Goal: Communication & Community: Answer question/provide support

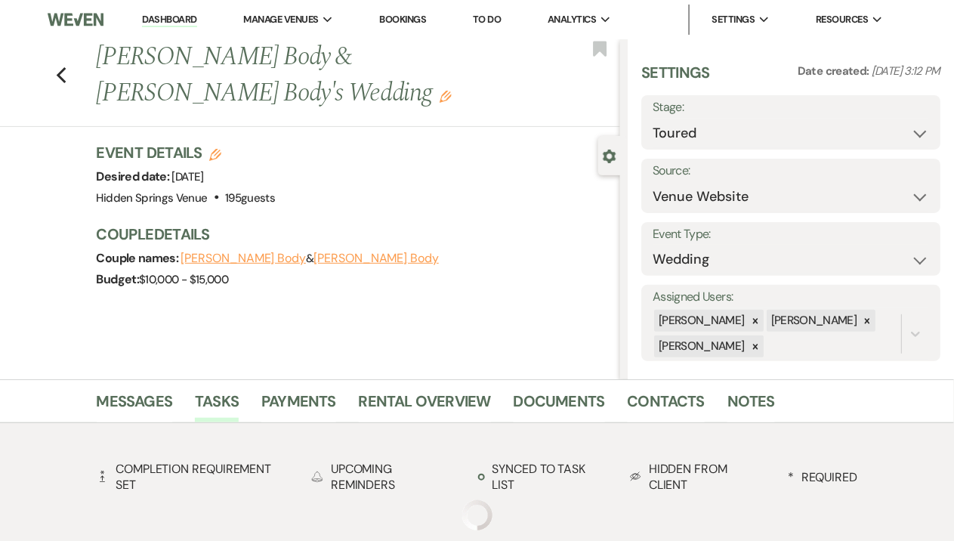
click at [171, 25] on link "Dashboard" at bounding box center [169, 20] width 54 height 14
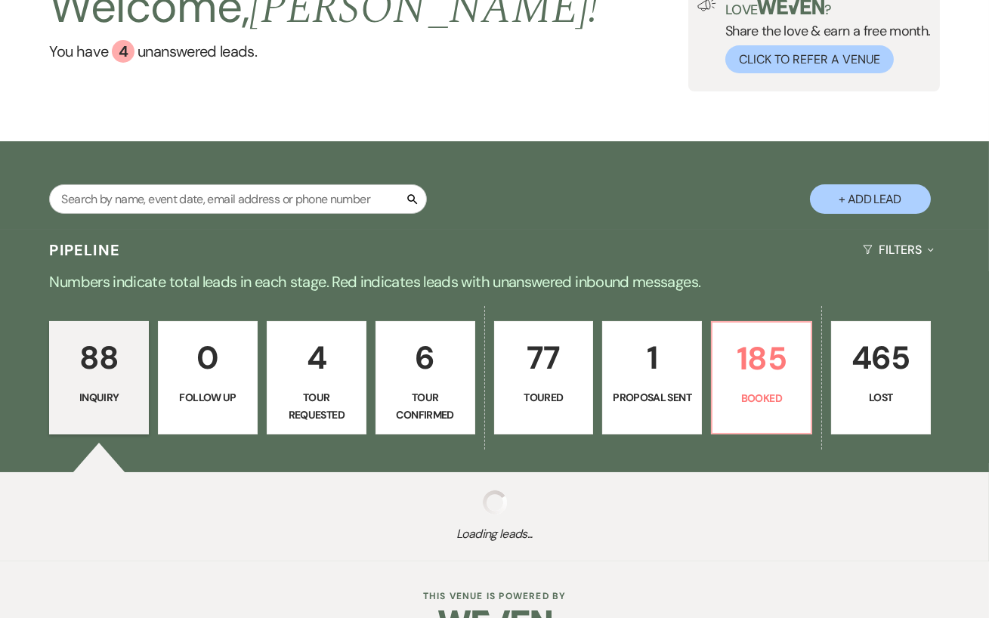
scroll to position [115, 0]
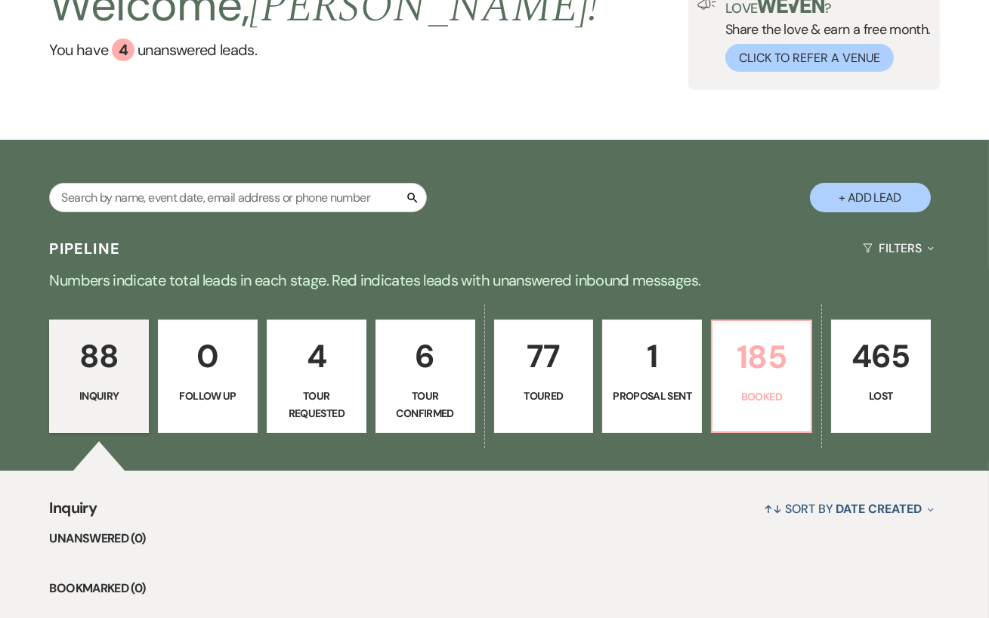
click at [749, 390] on p "Booked" at bounding box center [761, 396] width 80 height 17
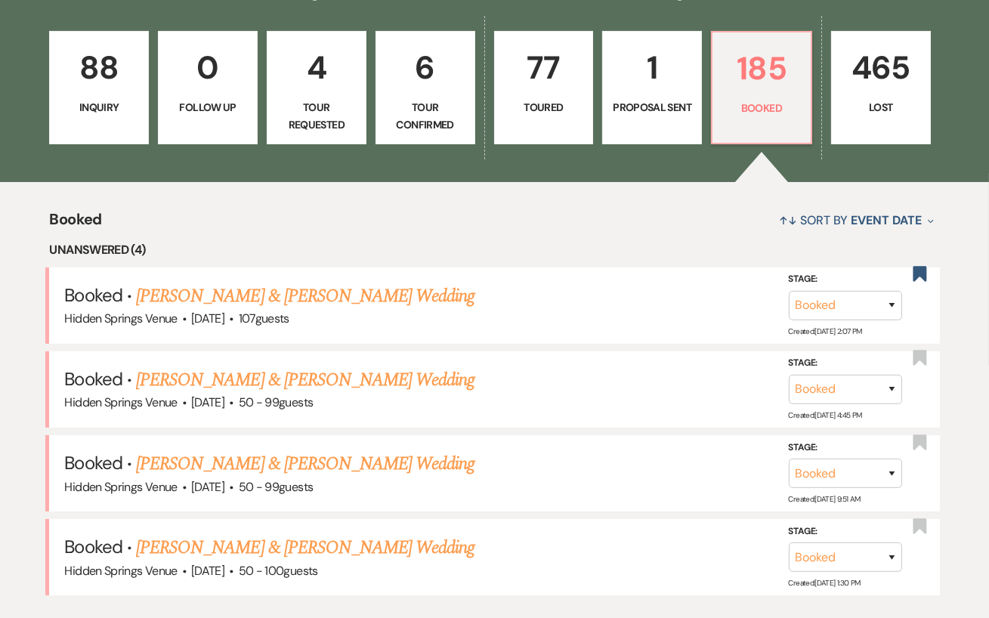
scroll to position [419, 0]
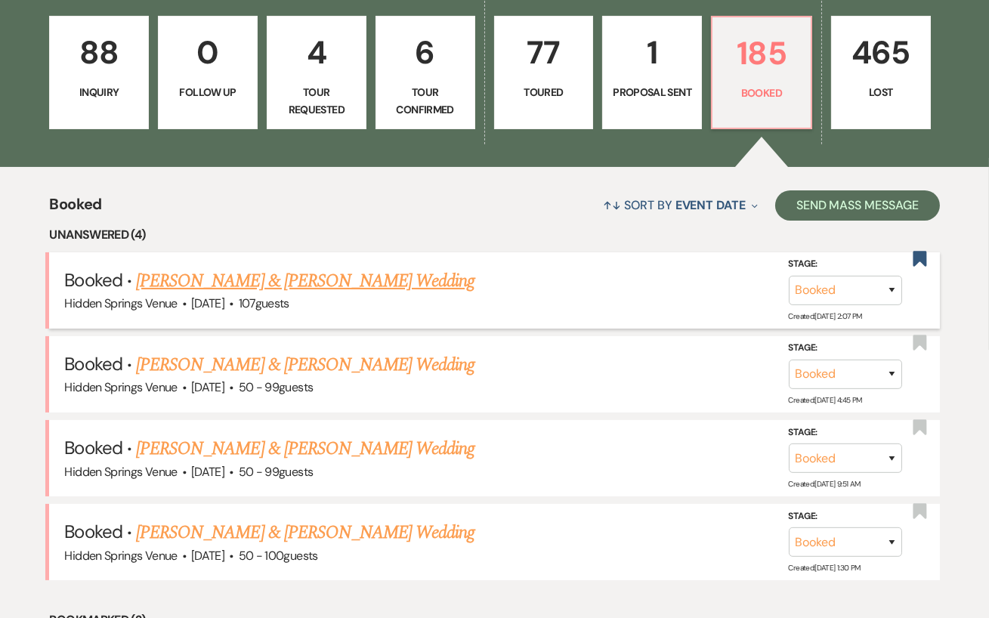
click at [366, 283] on link "[PERSON_NAME] & [PERSON_NAME] Wedding" at bounding box center [305, 280] width 338 height 27
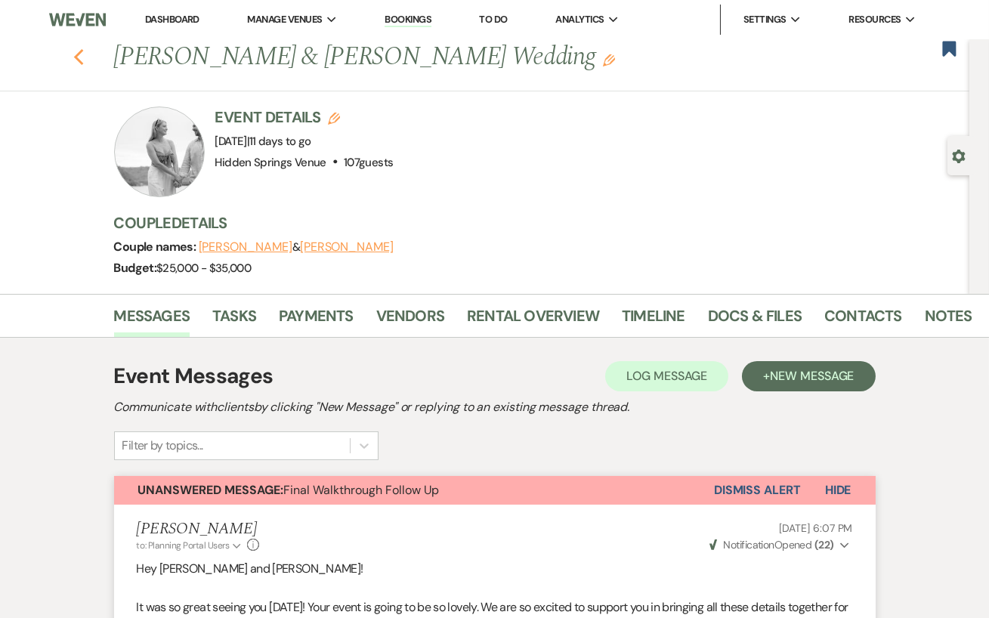
click at [79, 54] on icon "Previous" at bounding box center [78, 57] width 11 height 18
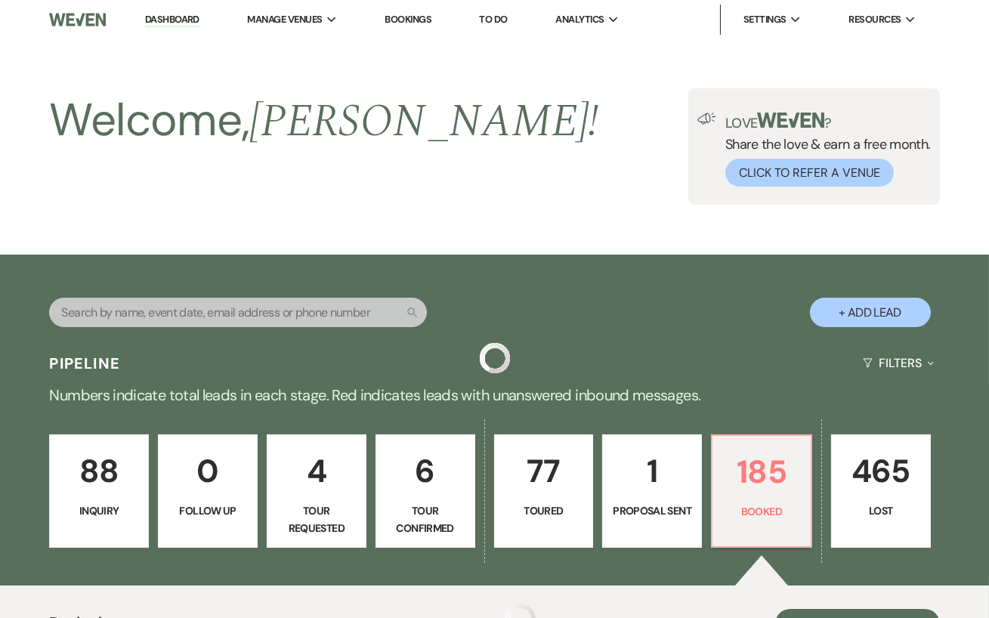
scroll to position [419, 0]
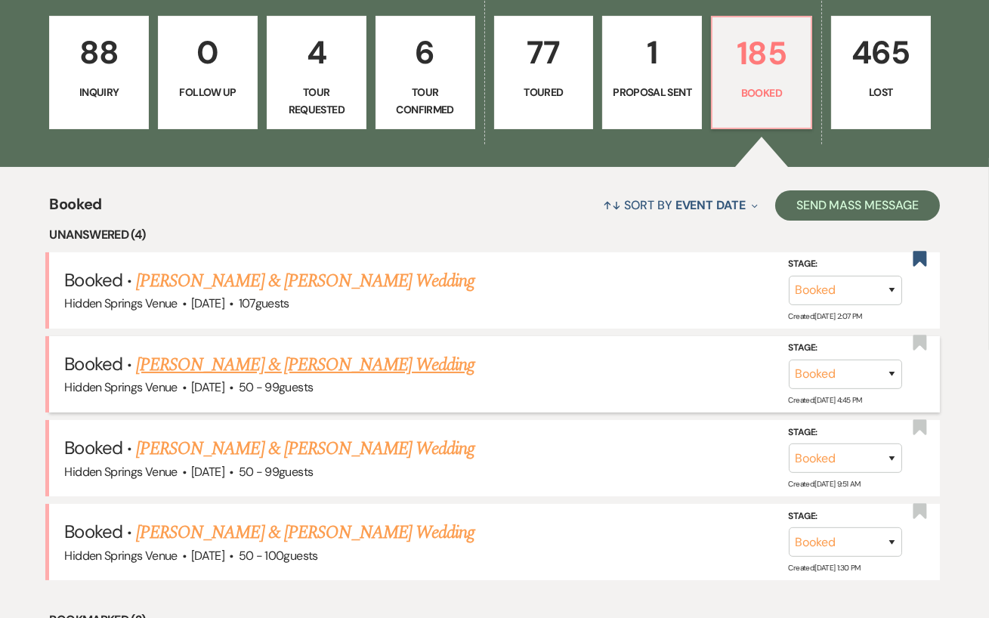
click at [226, 360] on link "[PERSON_NAME] & [PERSON_NAME] Wedding" at bounding box center [305, 364] width 338 height 27
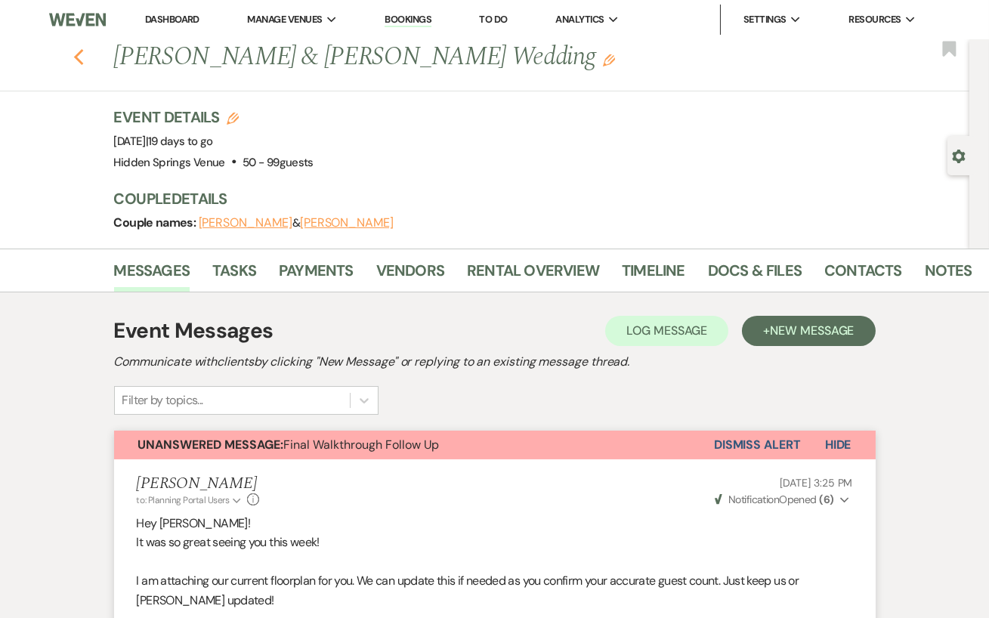
click at [80, 57] on icon "Previous" at bounding box center [78, 57] width 11 height 18
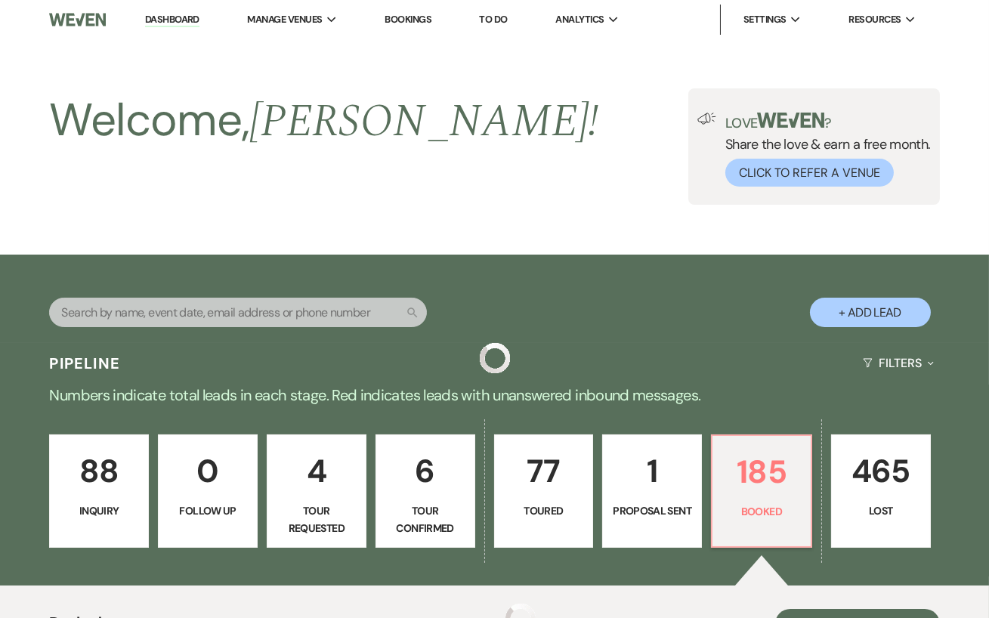
scroll to position [419, 0]
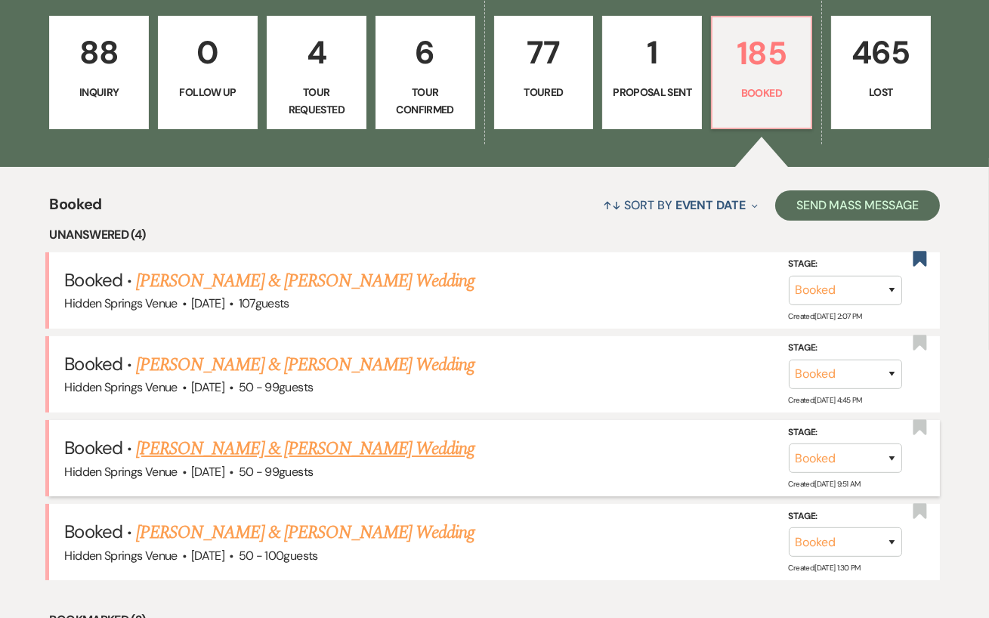
click at [291, 440] on link "[PERSON_NAME] & [PERSON_NAME] Wedding" at bounding box center [305, 448] width 338 height 27
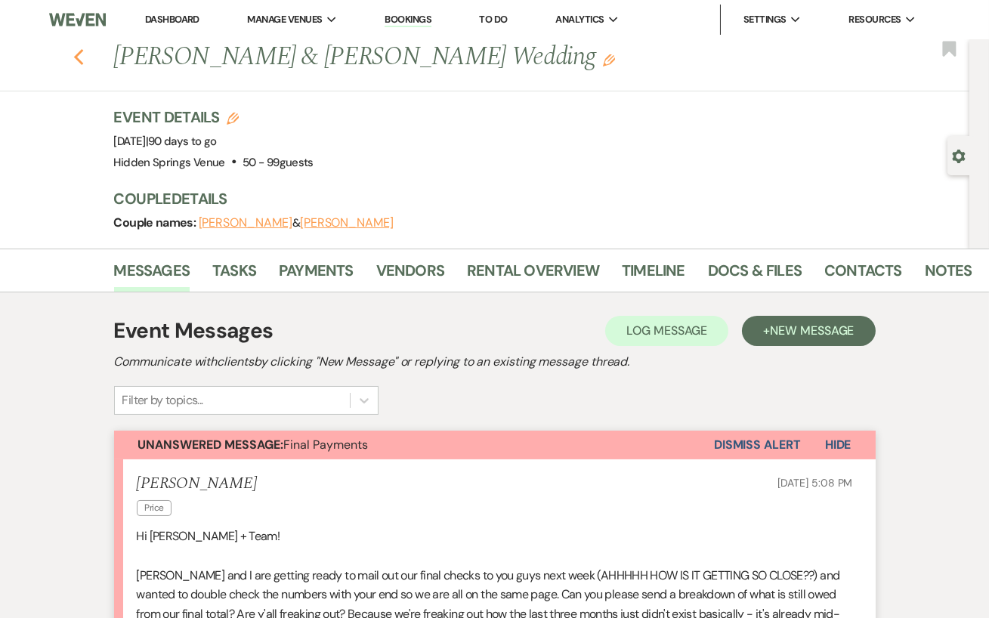
click at [81, 58] on icon "Previous" at bounding box center [78, 57] width 11 height 18
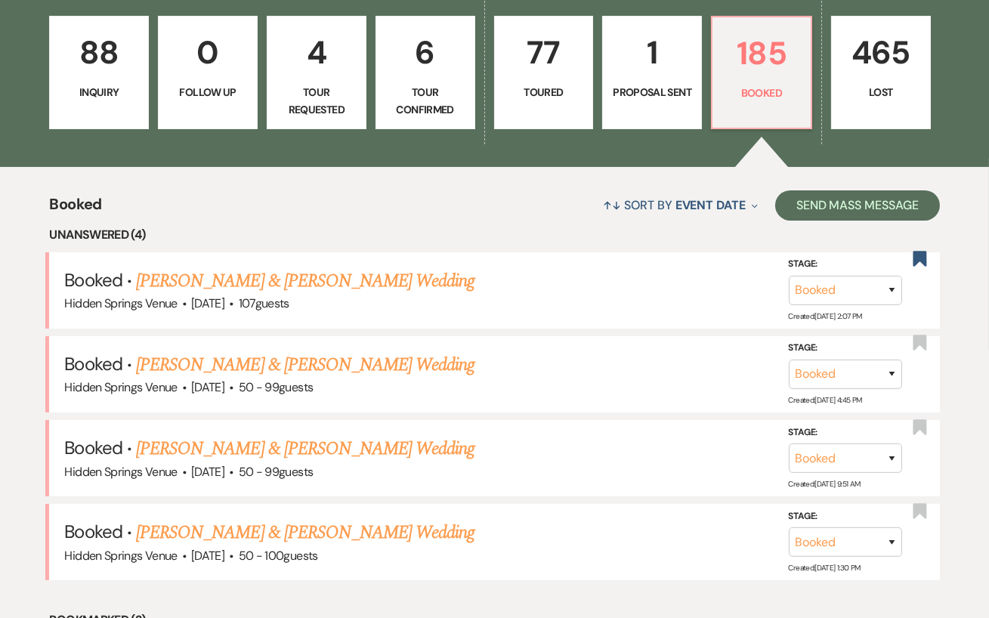
scroll to position [501, 0]
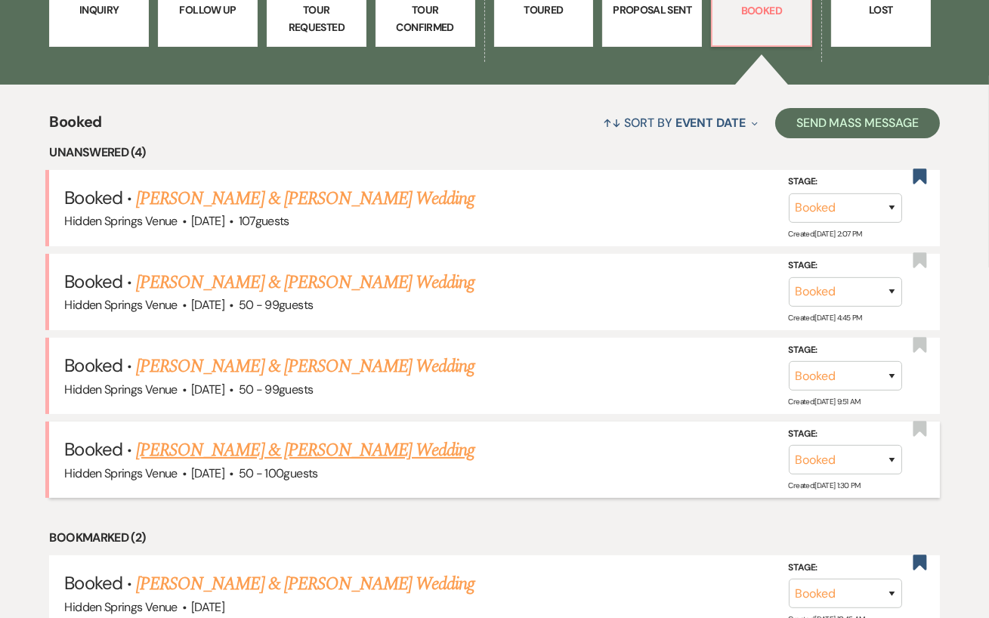
click at [256, 450] on link "[PERSON_NAME] & [PERSON_NAME] Wedding" at bounding box center [305, 450] width 338 height 27
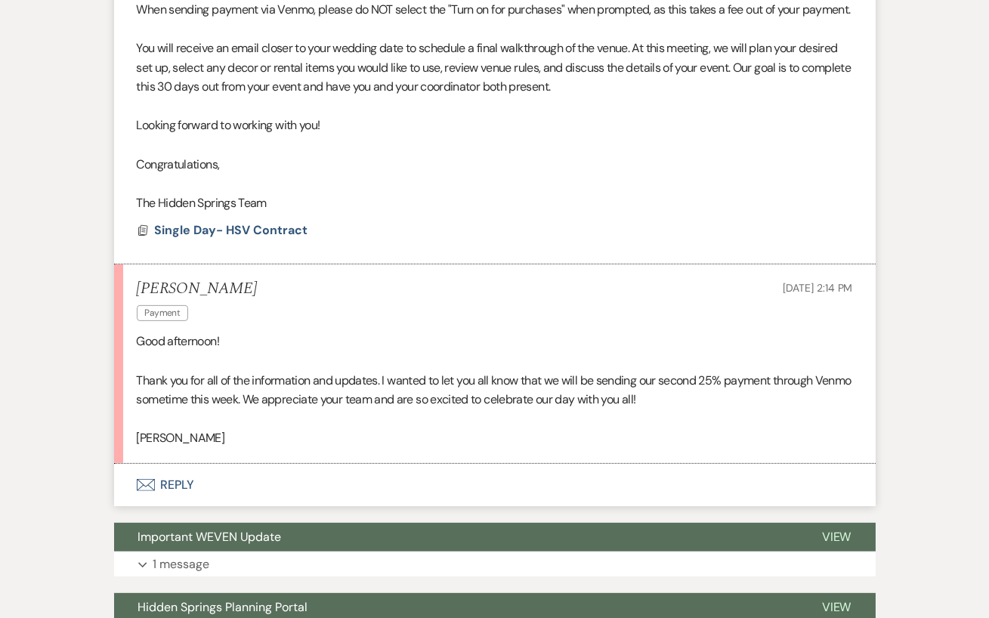
scroll to position [1170, 0]
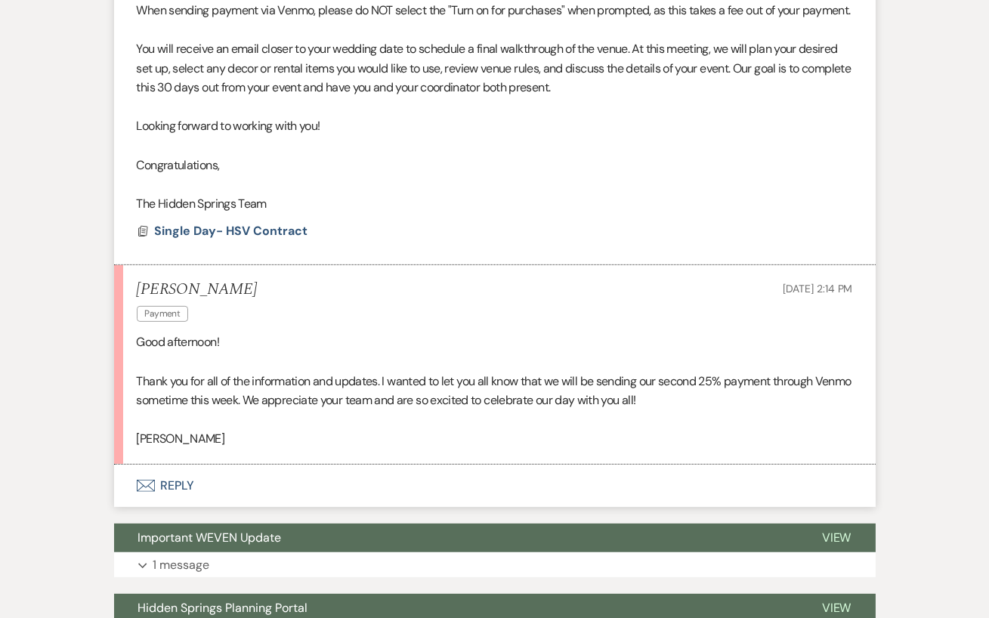
click at [194, 498] on button "Envelope Reply" at bounding box center [494, 486] width 761 height 42
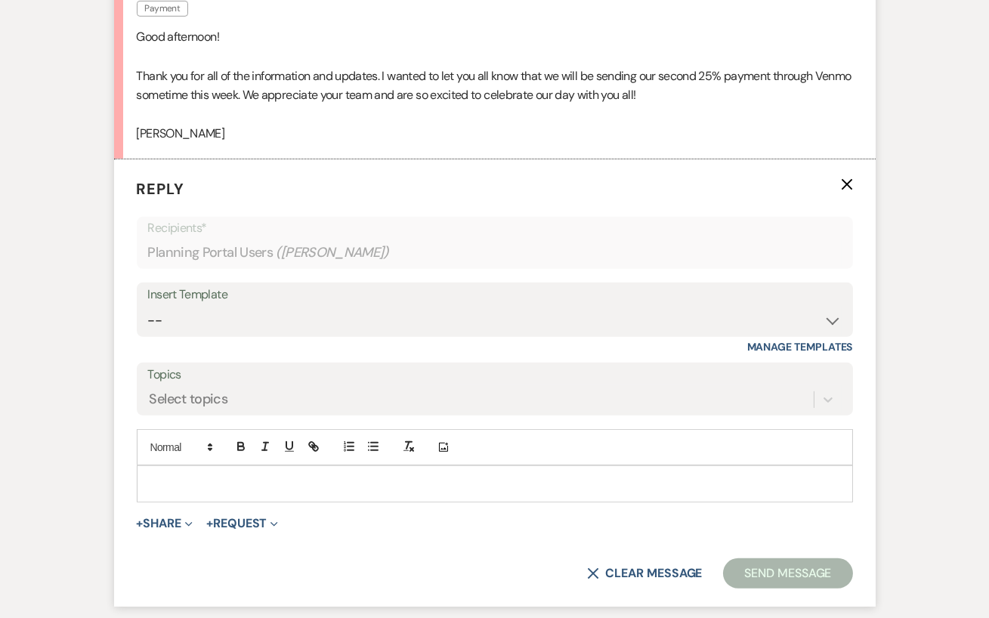
scroll to position [1500, 0]
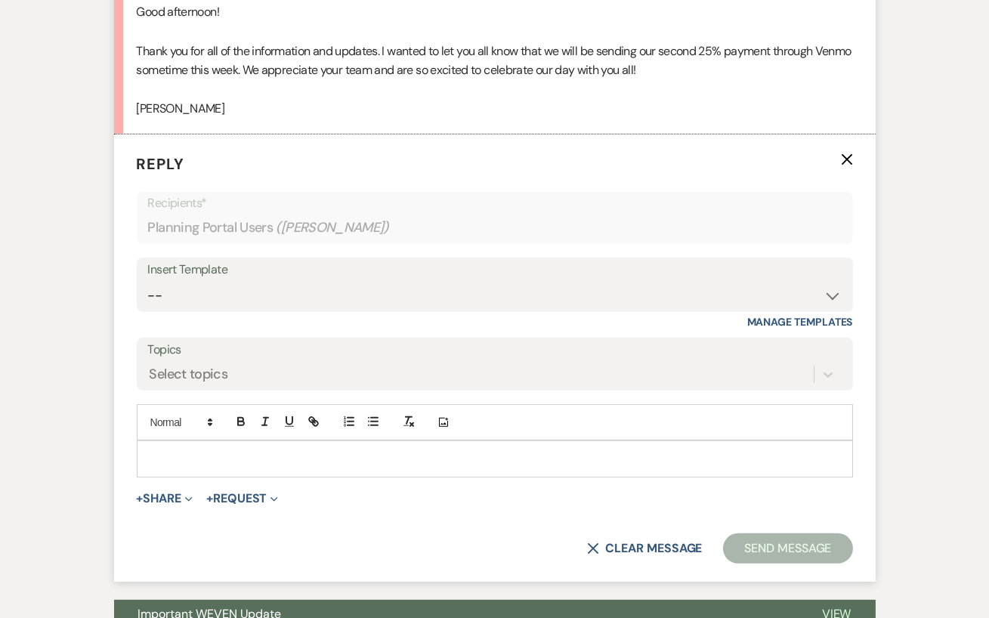
click at [178, 467] on p at bounding box center [495, 458] width 692 height 17
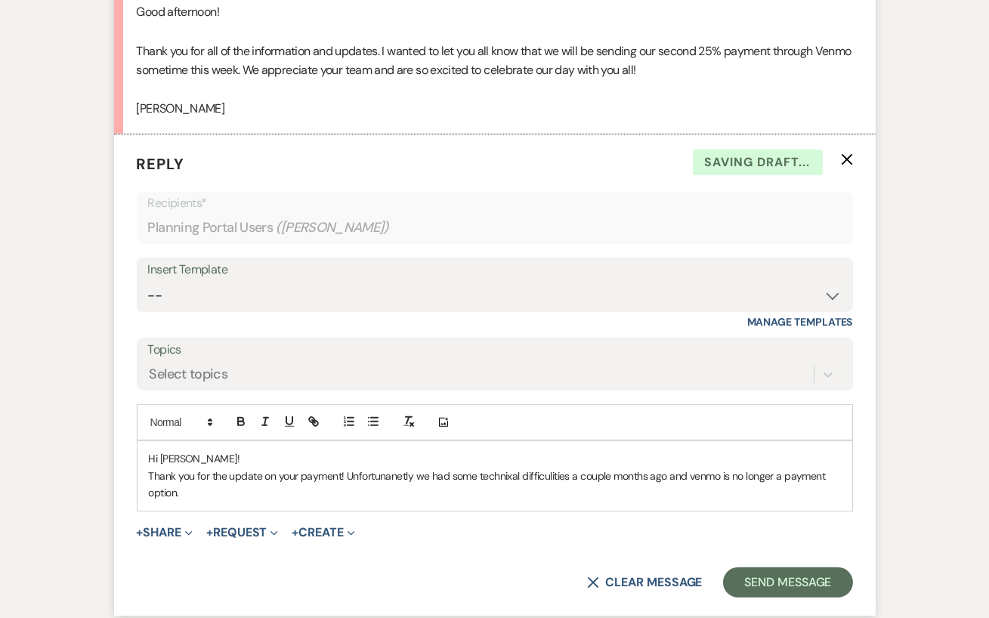
click at [369, 490] on p "Thank you for the update on your payment! Unfortunanetly we had some technixal …" at bounding box center [495, 485] width 692 height 34
click at [480, 495] on p "Thank you for the update on your payment! Unfortunately we had some technixal d…" at bounding box center [495, 485] width 692 height 34
click at [536, 492] on p "Thank you for the update on your payment! Unfortunately we had some technical d…" at bounding box center [495, 485] width 692 height 34
click at [254, 502] on p "Thank you for the update on your payment! Unfortunately we had some technical d…" at bounding box center [495, 485] width 692 height 34
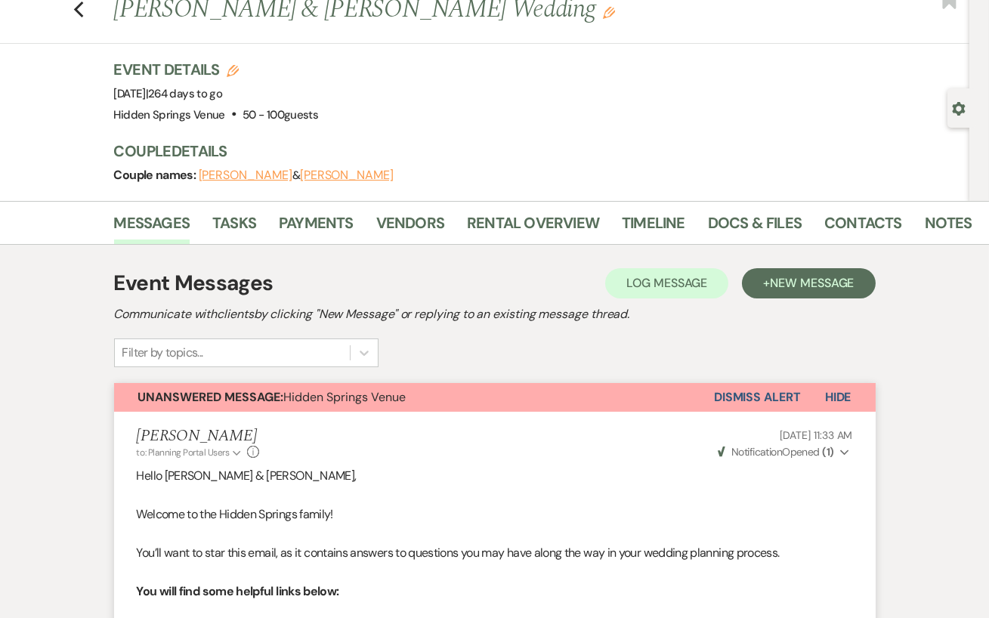
scroll to position [0, 0]
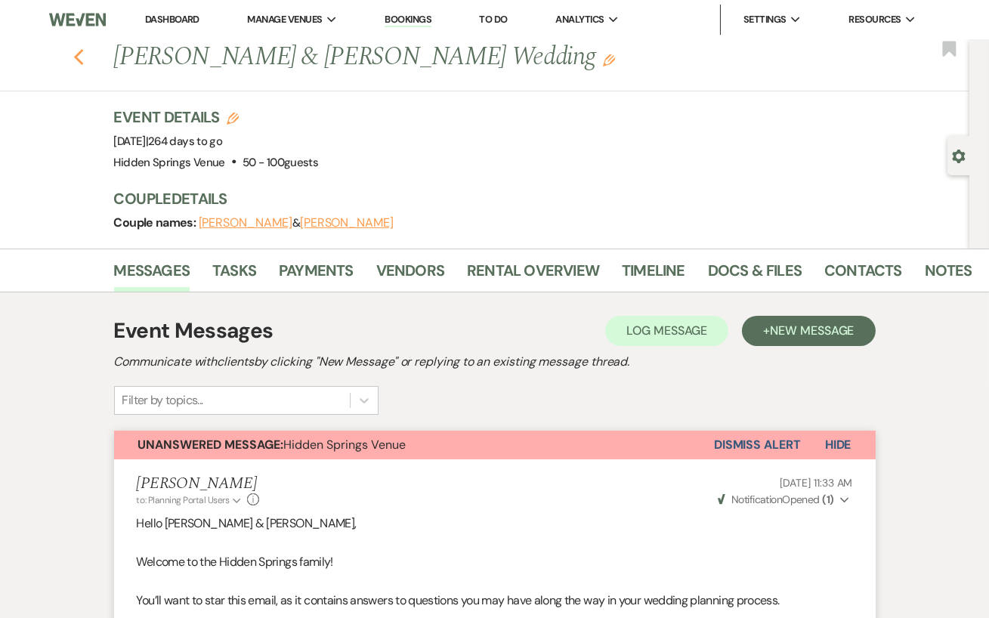
click at [76, 60] on use "button" at bounding box center [78, 57] width 10 height 17
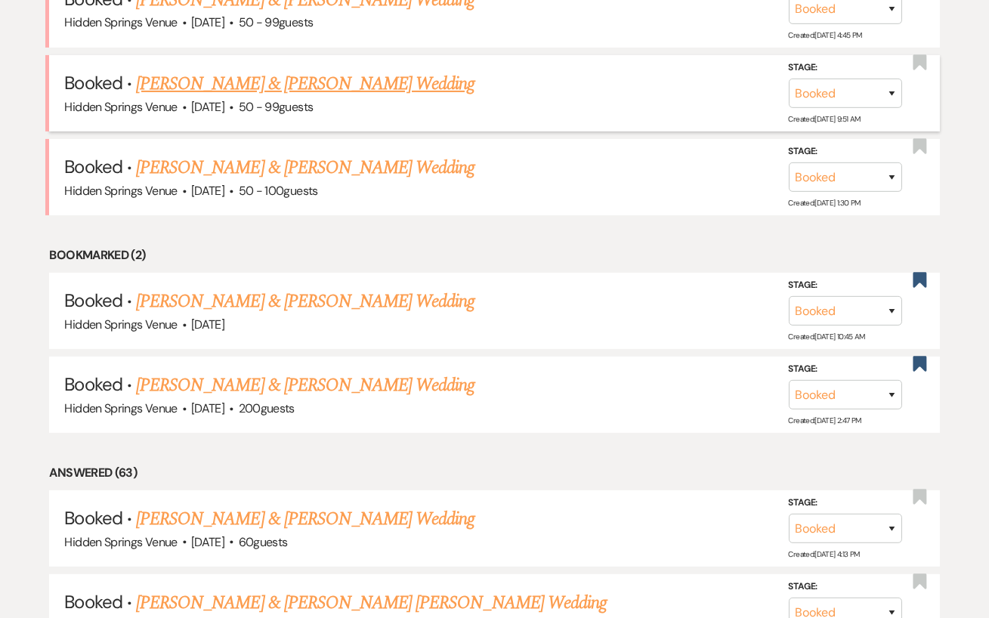
scroll to position [315, 0]
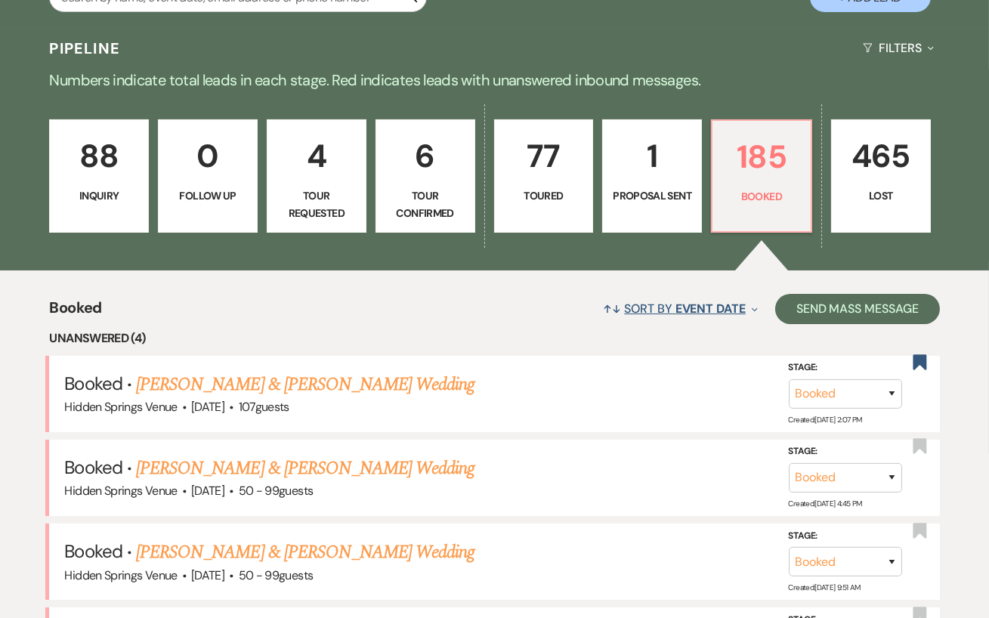
click at [703, 306] on span "Event Date" at bounding box center [710, 309] width 70 height 16
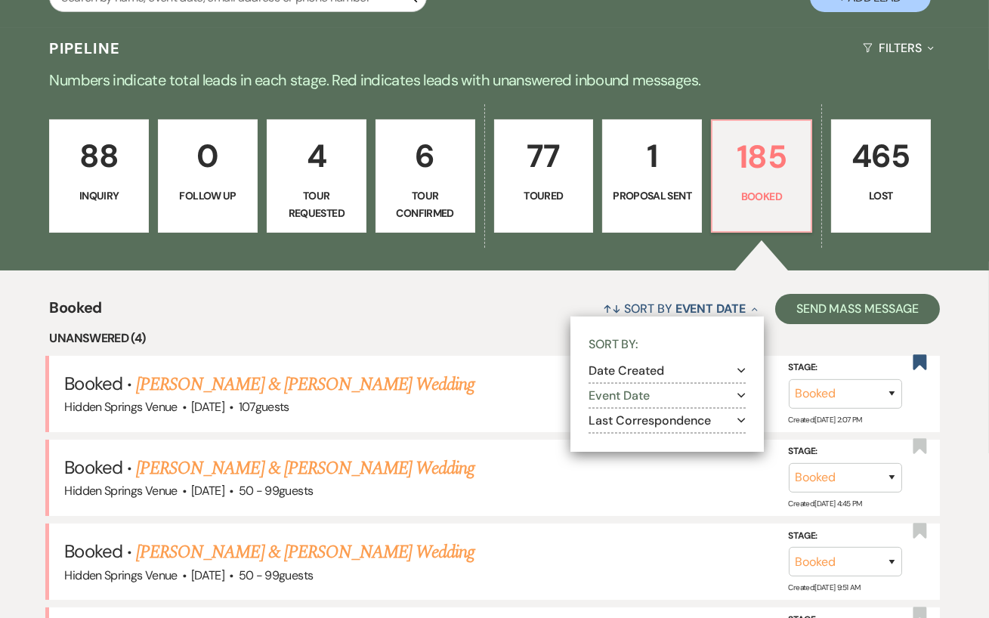
click at [617, 390] on button "Event Date Expand" at bounding box center [666, 396] width 157 height 12
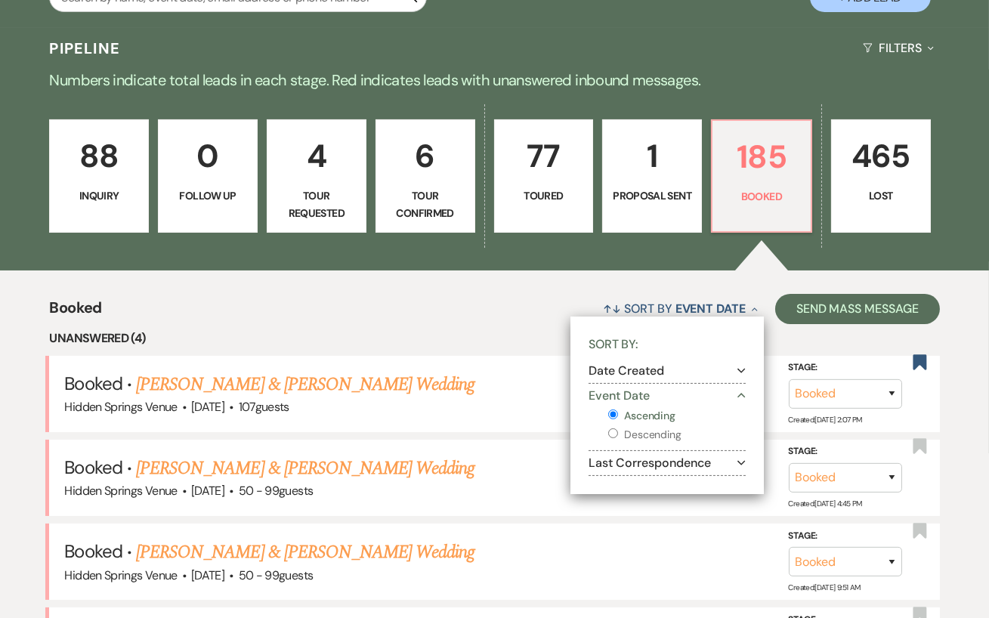
click at [610, 436] on input "Descending" at bounding box center [613, 433] width 10 height 10
radio input "true"
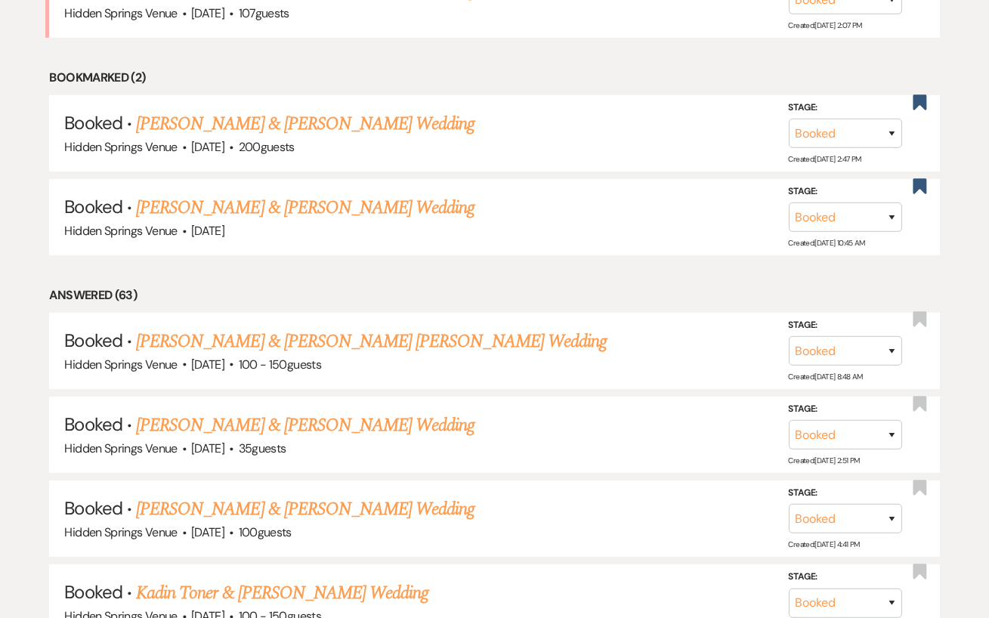
scroll to position [968, 0]
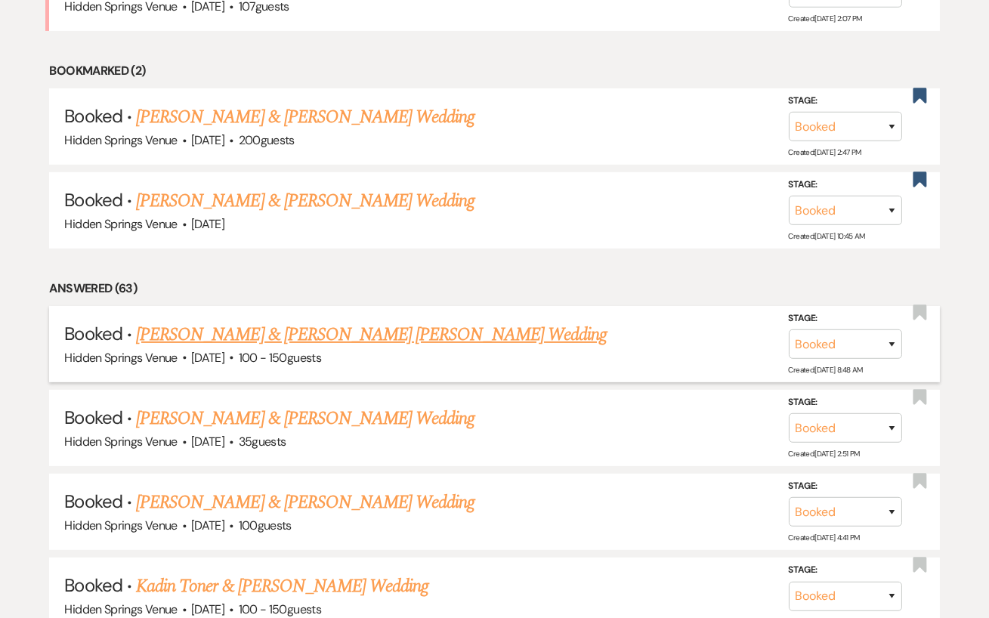
click at [314, 326] on link "[PERSON_NAME] & [PERSON_NAME] [PERSON_NAME] Wedding" at bounding box center [371, 334] width 471 height 27
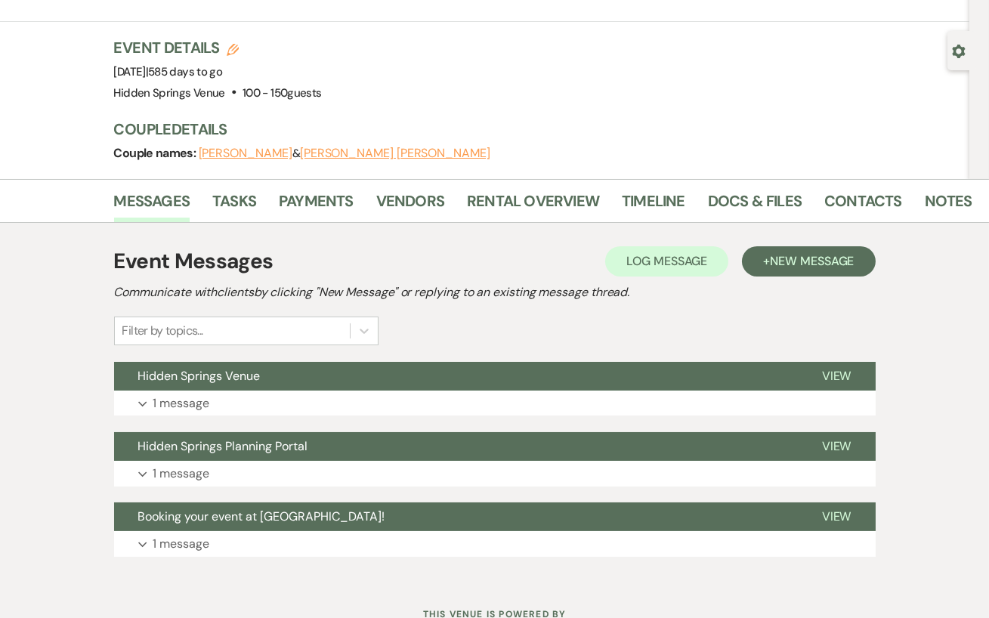
scroll to position [127, 0]
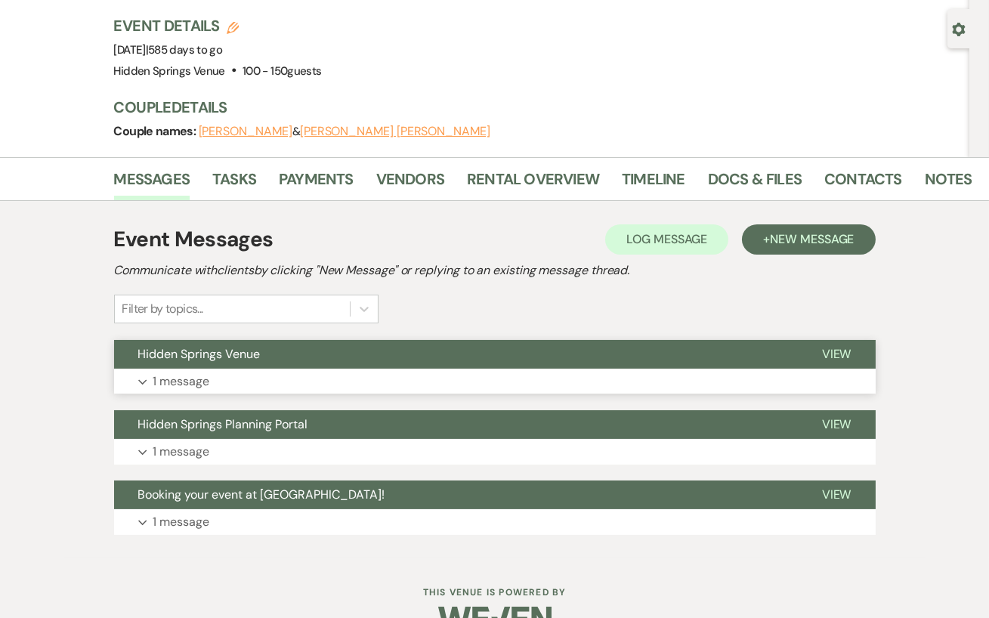
click at [248, 369] on button "Expand 1 message" at bounding box center [494, 382] width 761 height 26
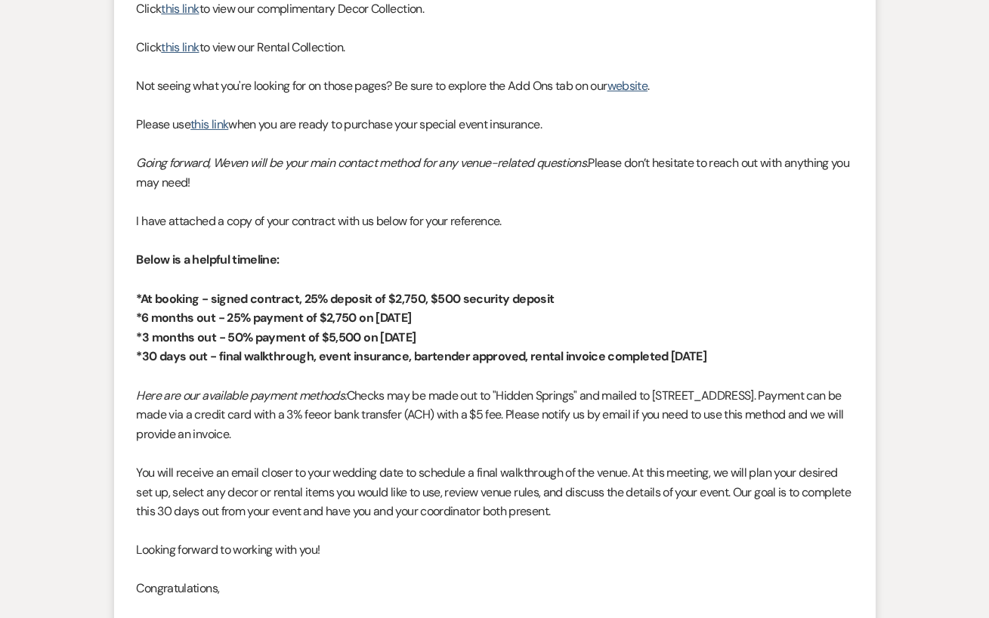
scroll to position [780, 0]
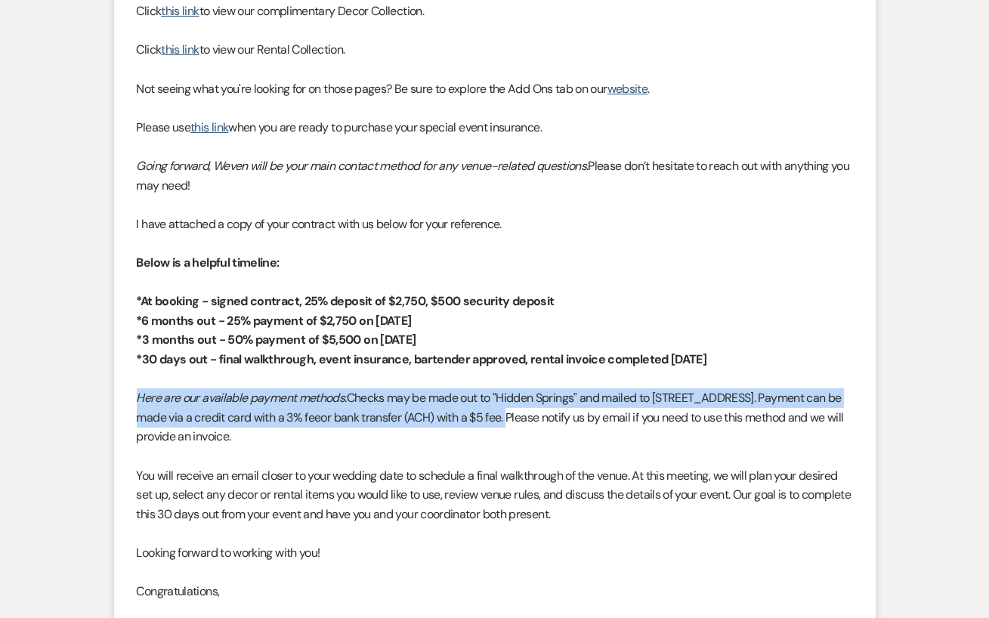
drag, startPoint x: 132, startPoint y: 357, endPoint x: 637, endPoint y: 390, distance: 505.7
click at [637, 390] on li "[PERSON_NAME] to: Planning Portal Users Expand Info [DATE] 8:47 AM Weven Check …" at bounding box center [494, 186] width 761 height 940
copy p "Here are our available payment methods: Checks may be made out to "Hidden Sprin…"
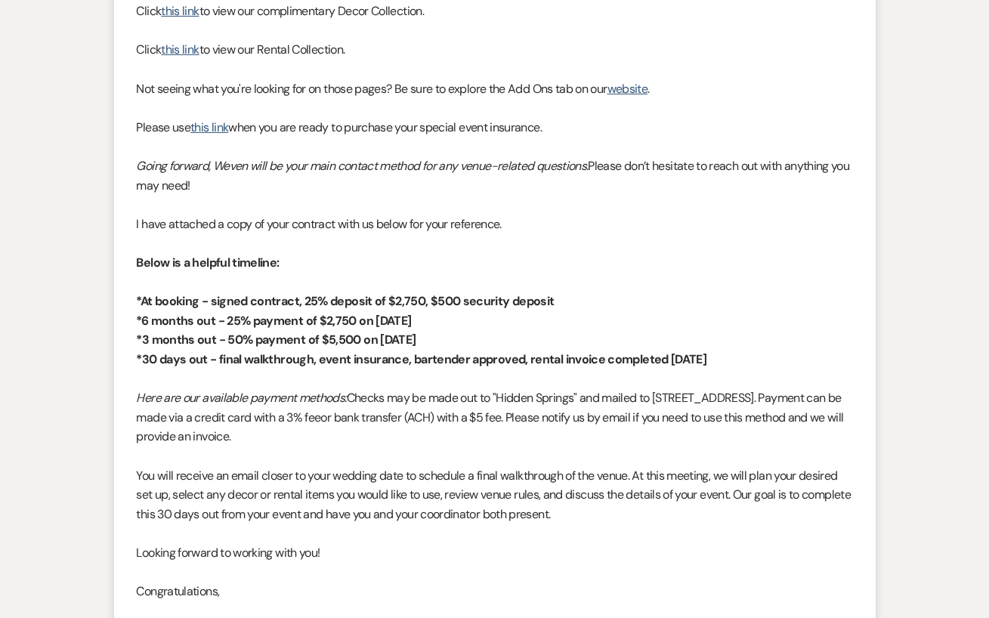
click at [482, 466] on p "You will receive an email closer to your wedding date to schedule a final walkt…" at bounding box center [495, 495] width 716 height 58
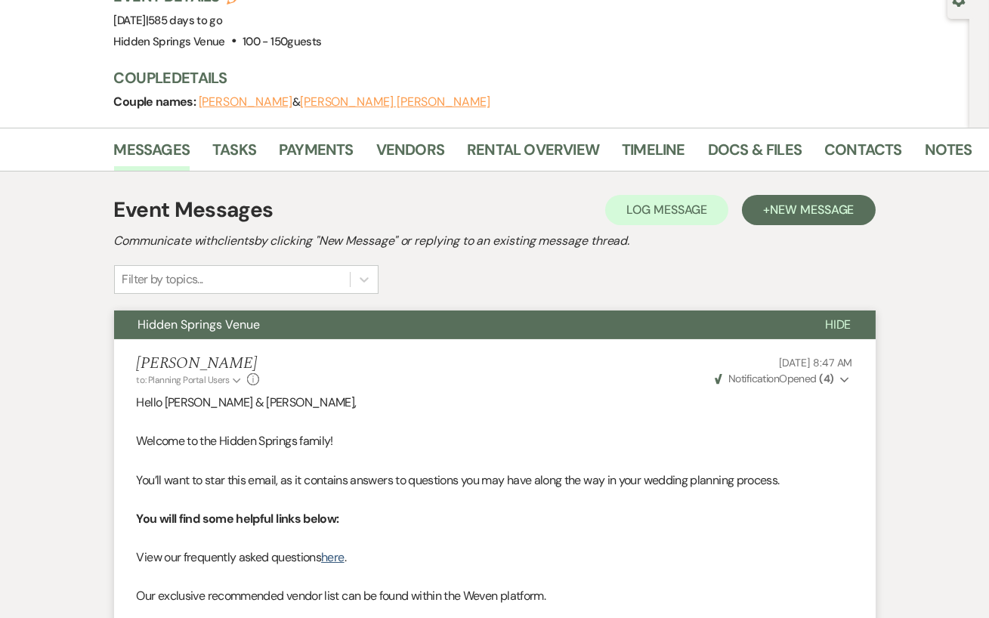
scroll to position [0, 0]
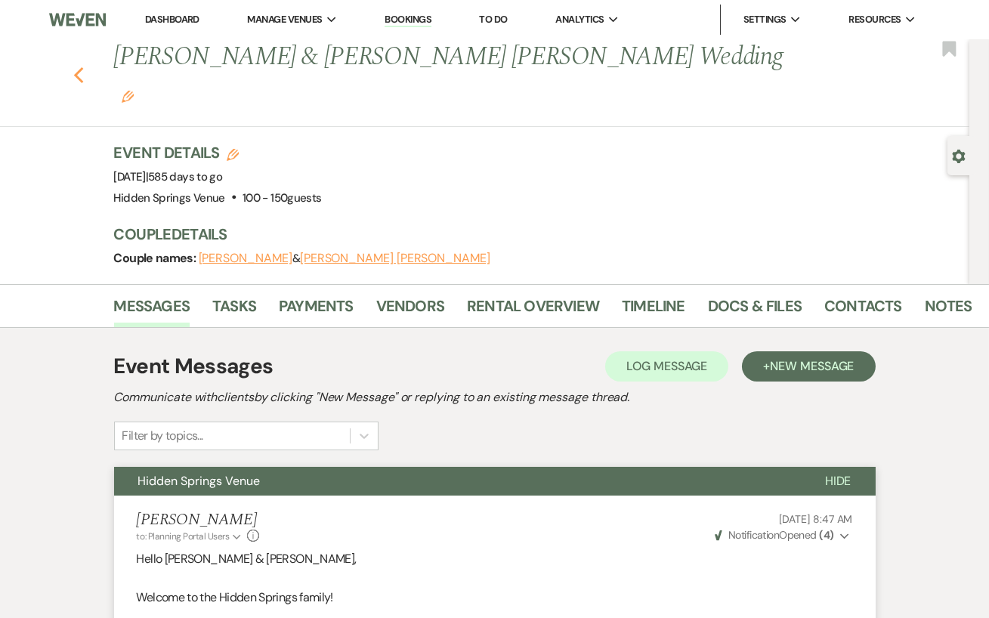
click at [75, 66] on icon "Previous" at bounding box center [78, 75] width 11 height 18
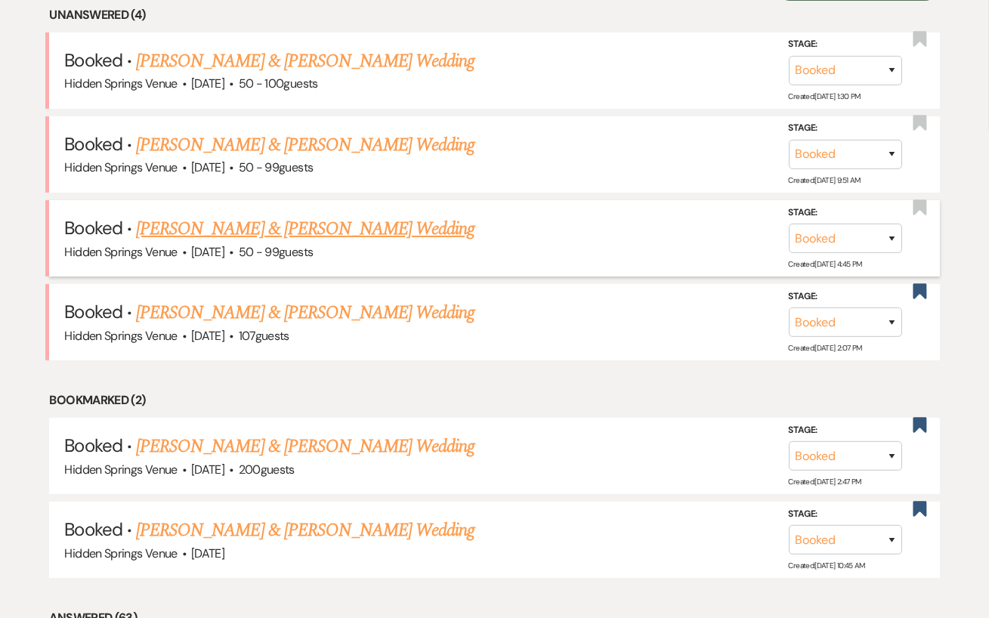
scroll to position [638, 0]
click at [343, 58] on link "[PERSON_NAME] & [PERSON_NAME] Wedding" at bounding box center [305, 61] width 338 height 27
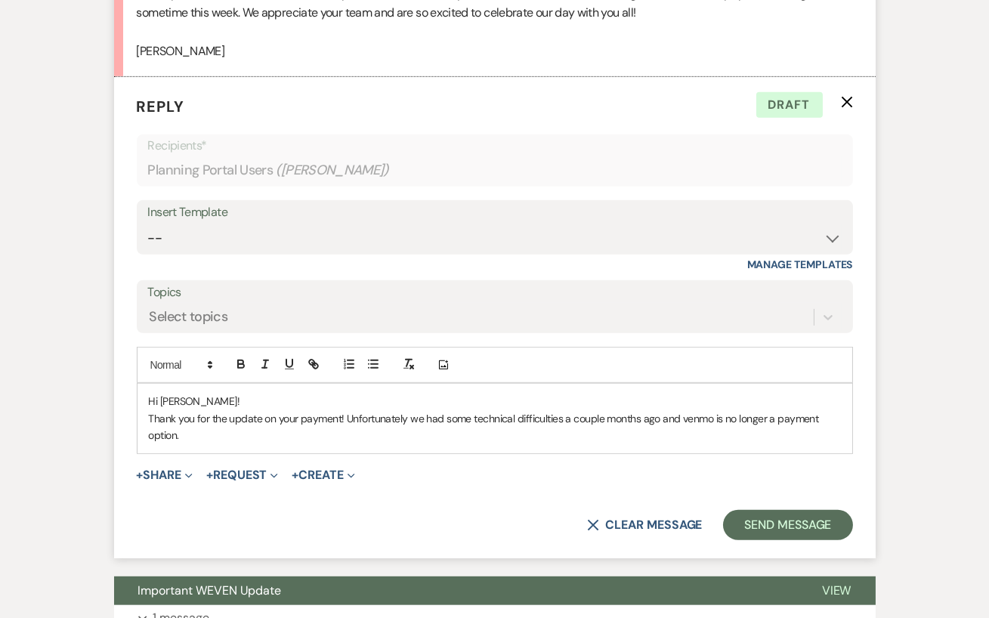
scroll to position [1585, 0]
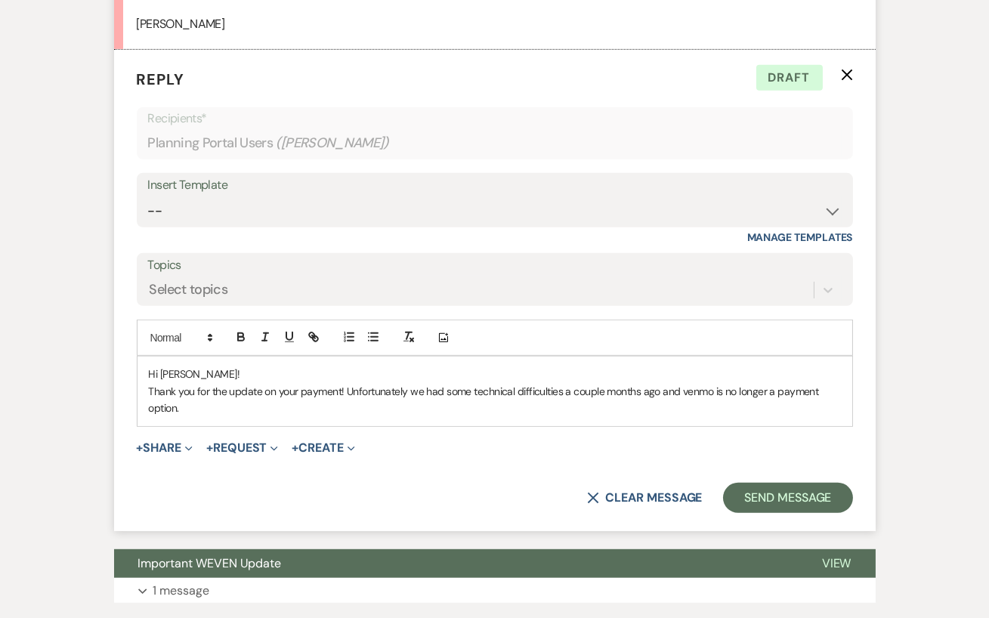
click at [221, 417] on p "Thank you for the update on your payment! Unfortunately we had some technical d…" at bounding box center [495, 400] width 692 height 34
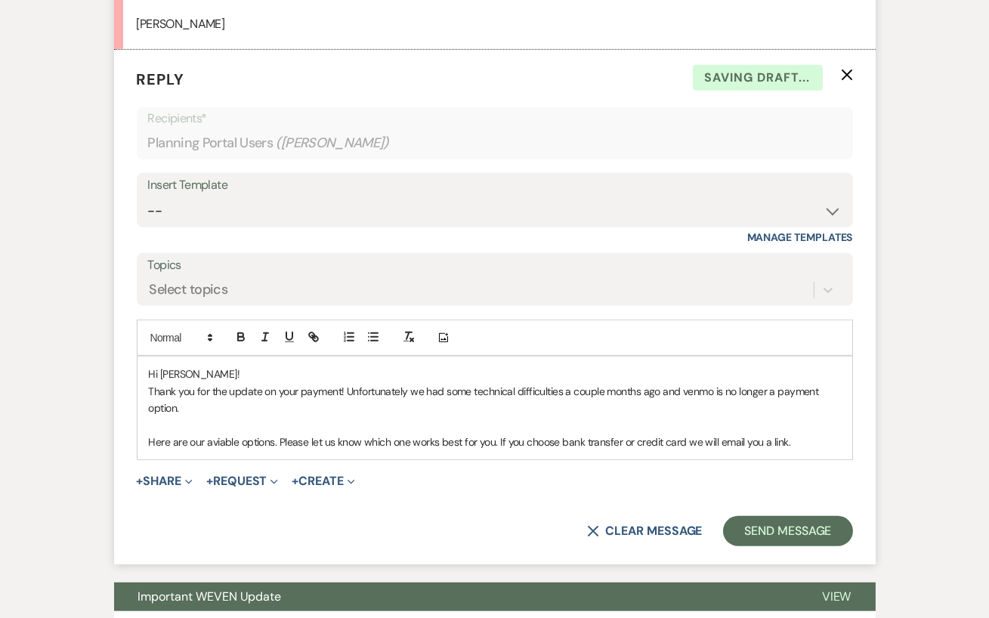
click at [216, 450] on p "Here are our aviable options. Please let us know which one works best for you. …" at bounding box center [495, 442] width 692 height 17
click at [798, 450] on p "Here are our available options. Please let us know which one works best for you…" at bounding box center [495, 442] width 692 height 17
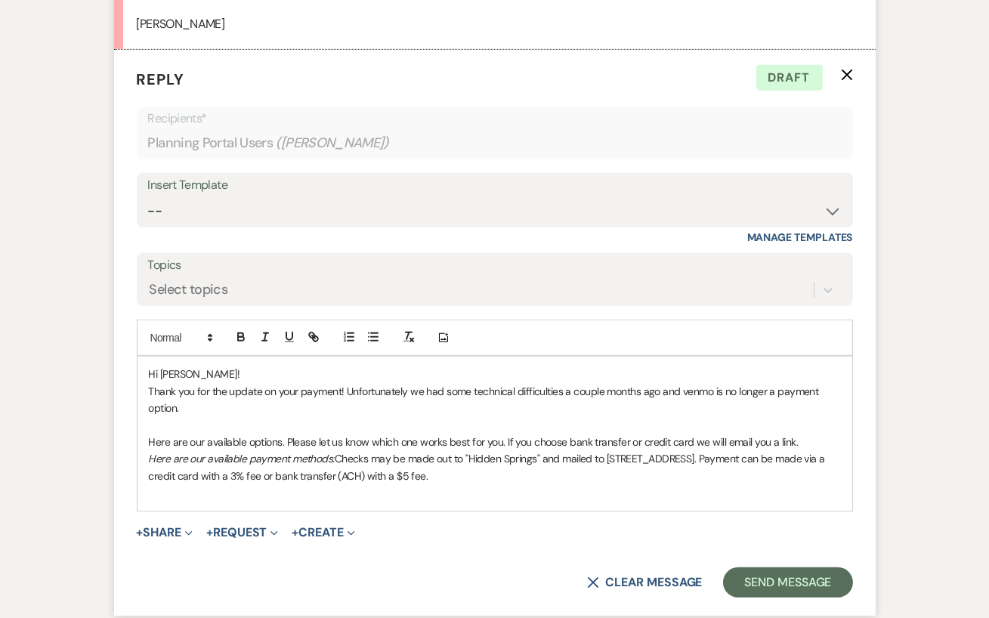
scroll to position [1620, 0]
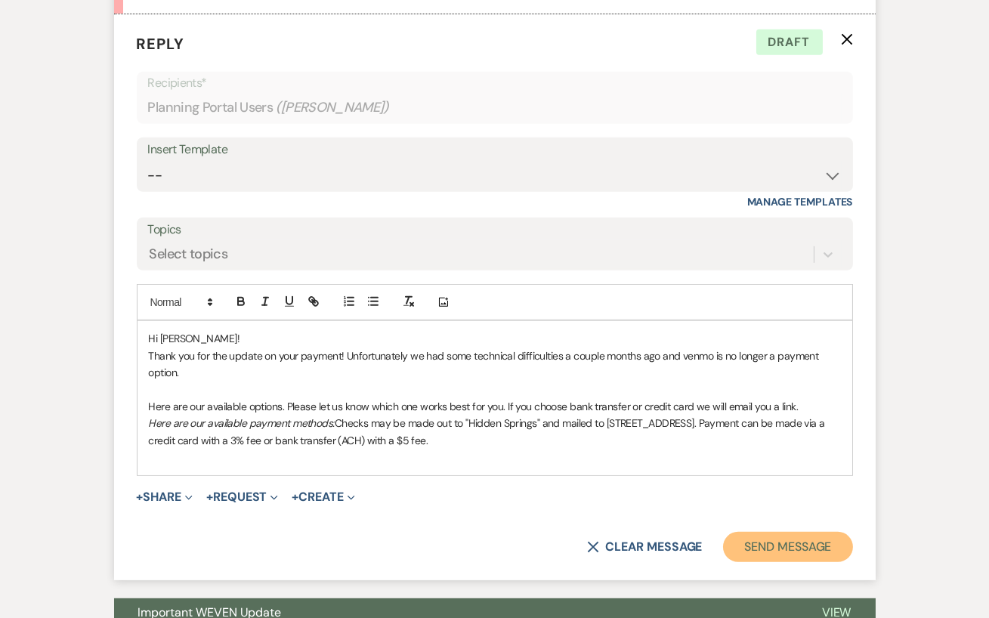
click at [771, 540] on button "Send Message" at bounding box center [787, 547] width 129 height 30
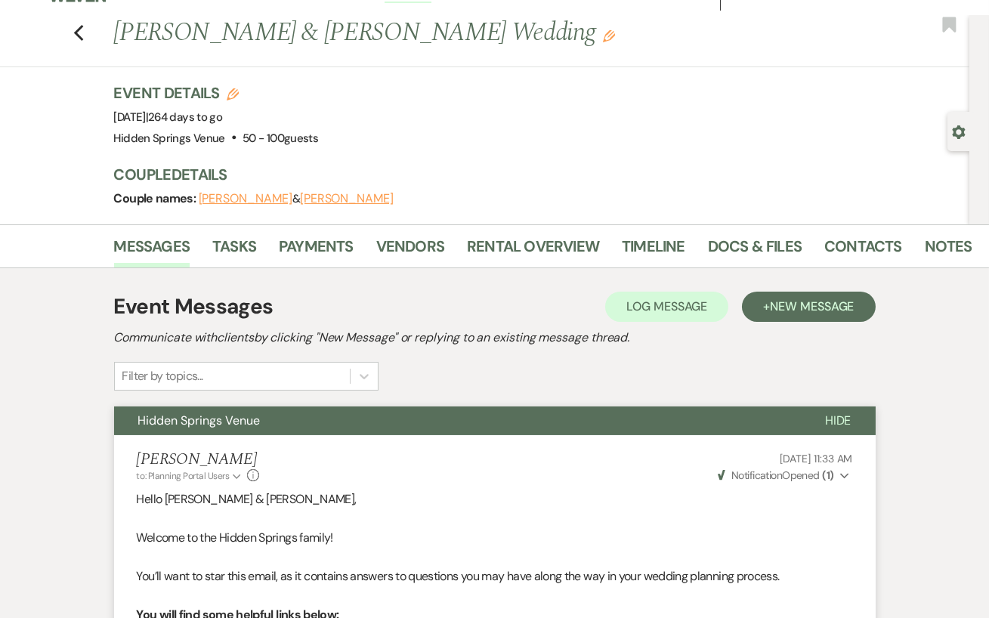
scroll to position [0, 0]
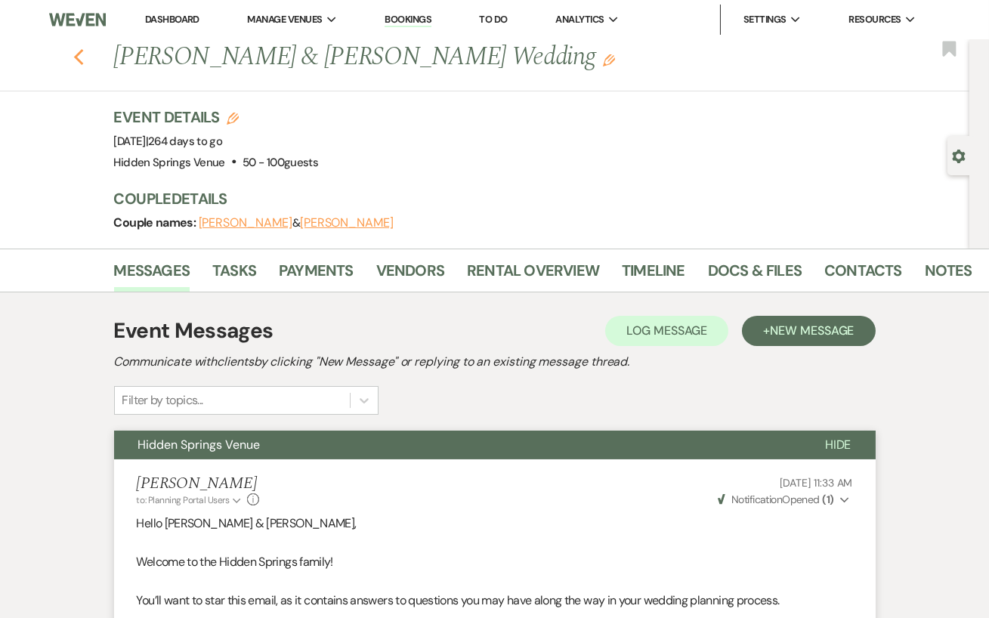
click at [80, 51] on use "button" at bounding box center [78, 57] width 10 height 17
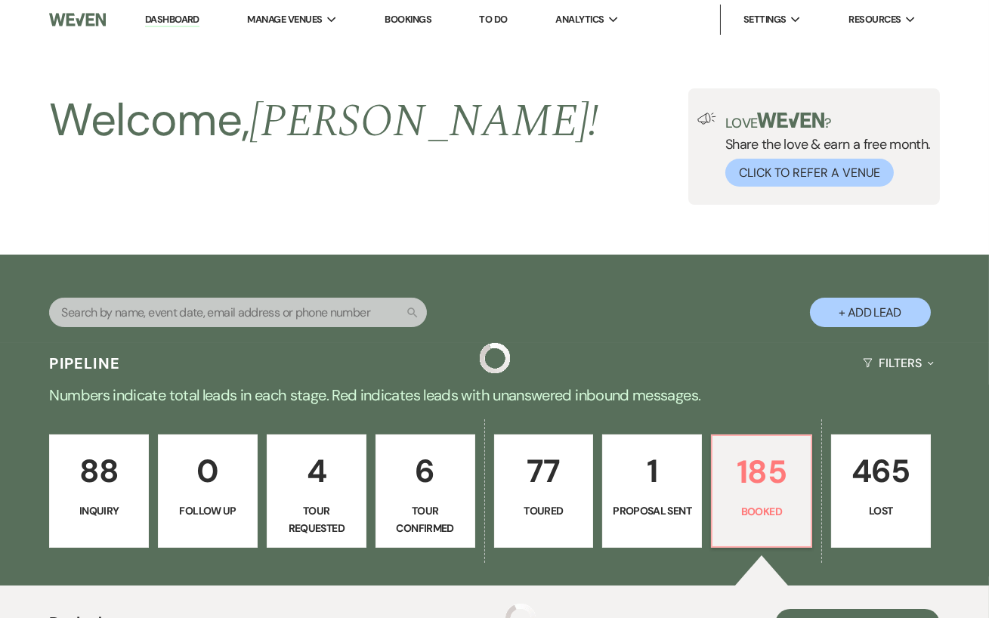
scroll to position [638, 0]
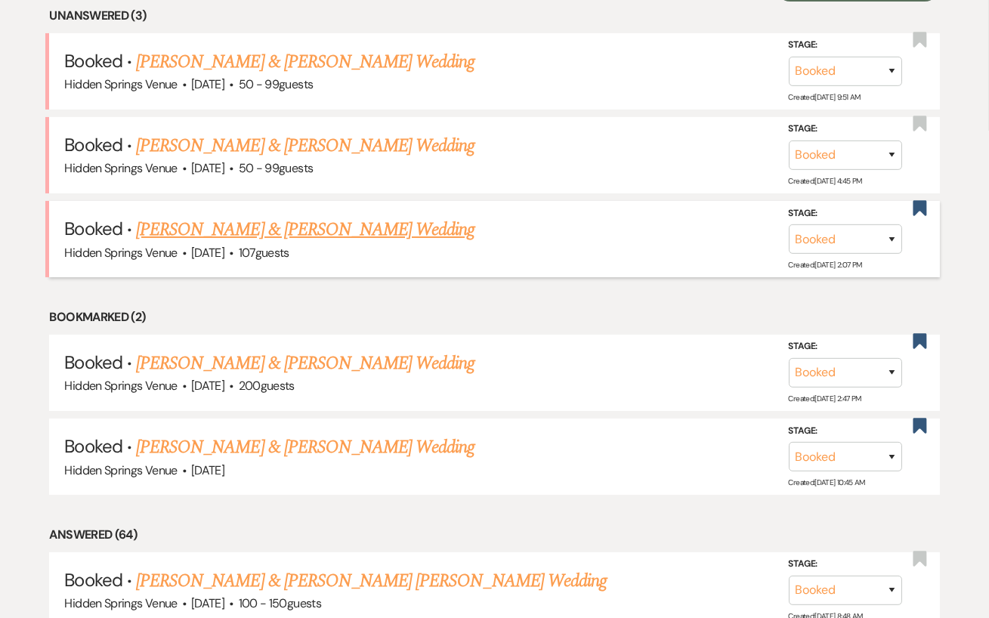
click at [379, 223] on link "[PERSON_NAME] & [PERSON_NAME] Wedding" at bounding box center [305, 229] width 338 height 27
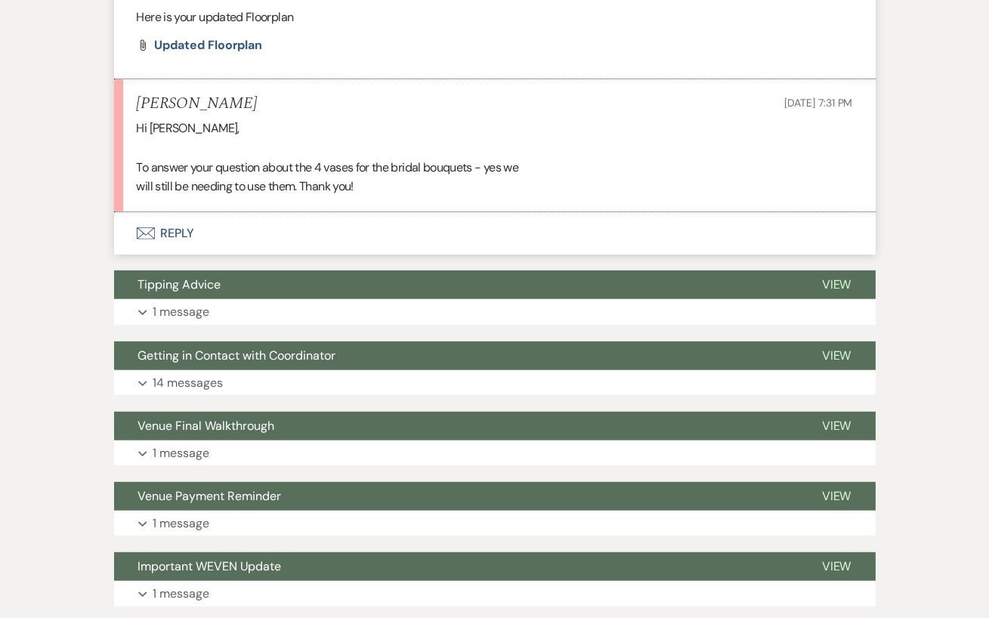
click at [208, 236] on button "Envelope Reply" at bounding box center [494, 233] width 761 height 42
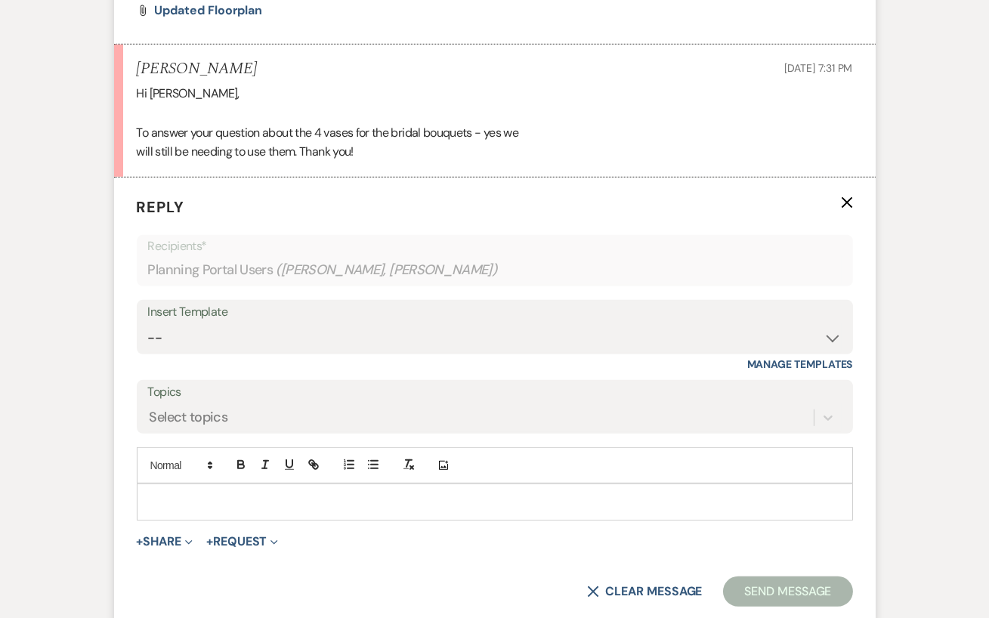
scroll to position [1817, 0]
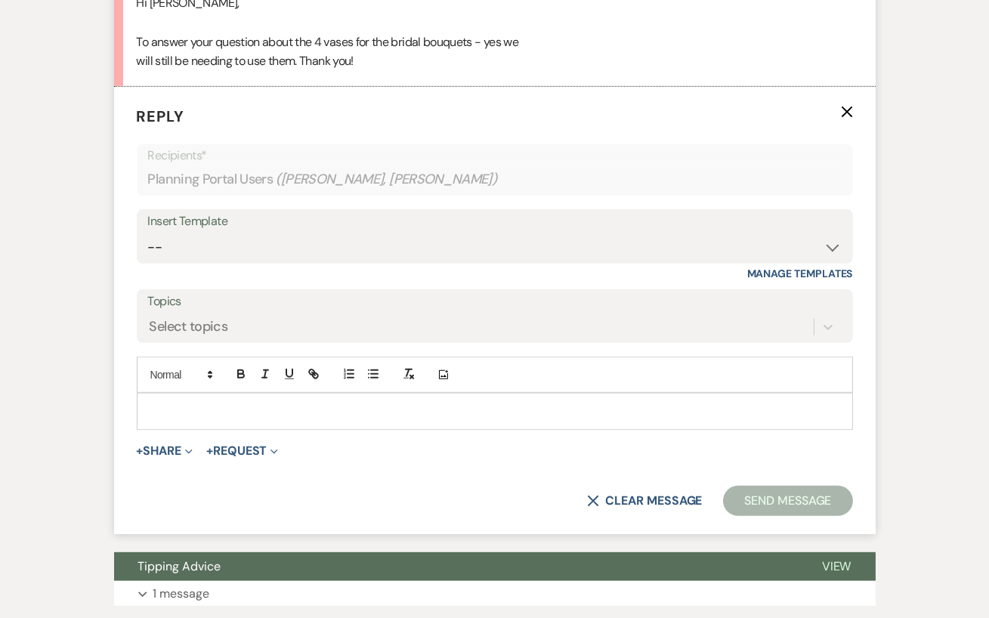
click at [190, 409] on p at bounding box center [495, 411] width 692 height 17
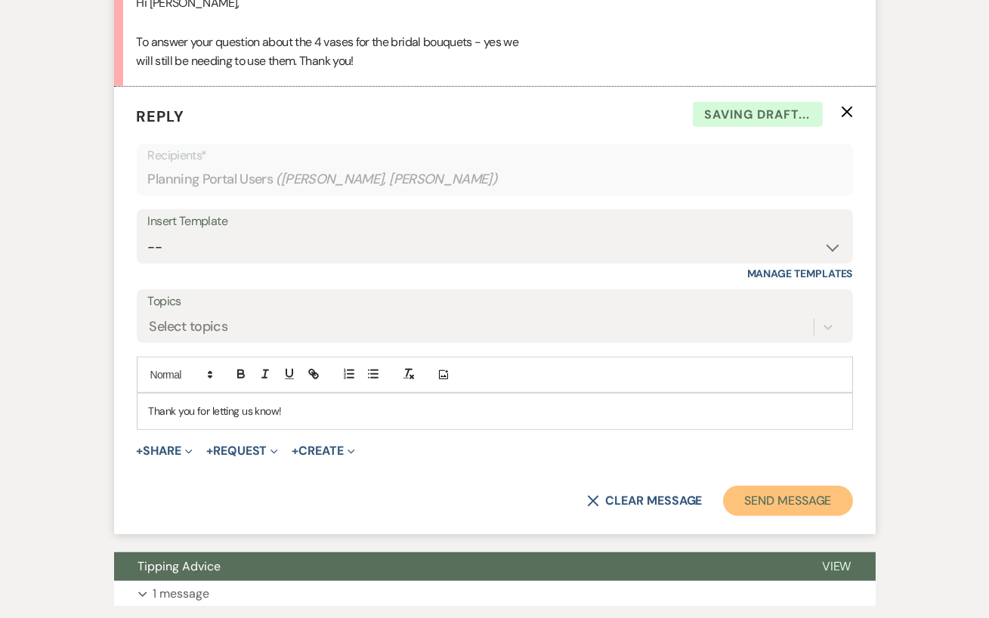
click at [749, 499] on button "Send Message" at bounding box center [787, 501] width 129 height 30
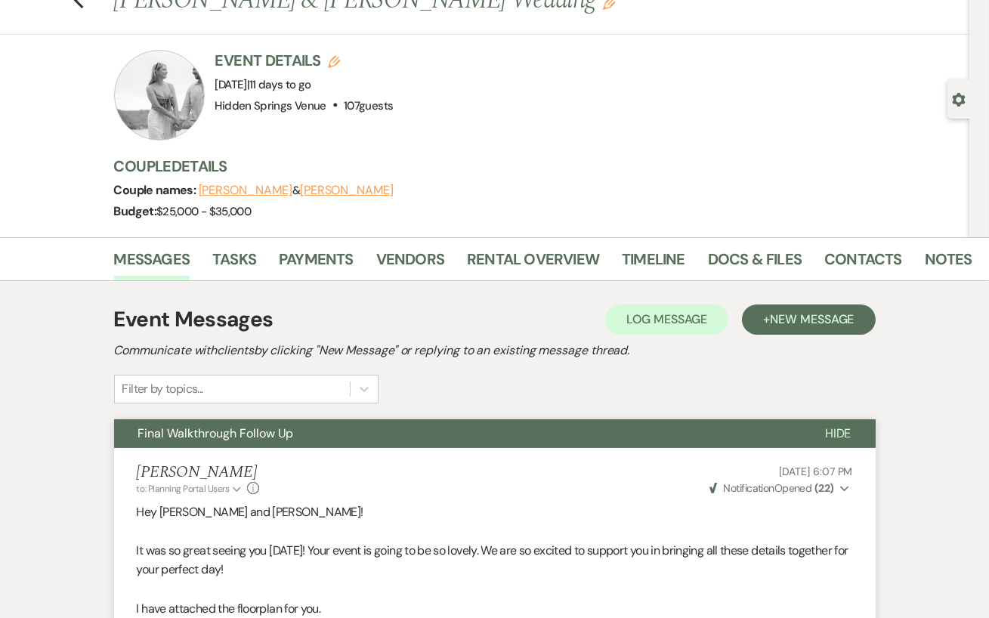
scroll to position [0, 0]
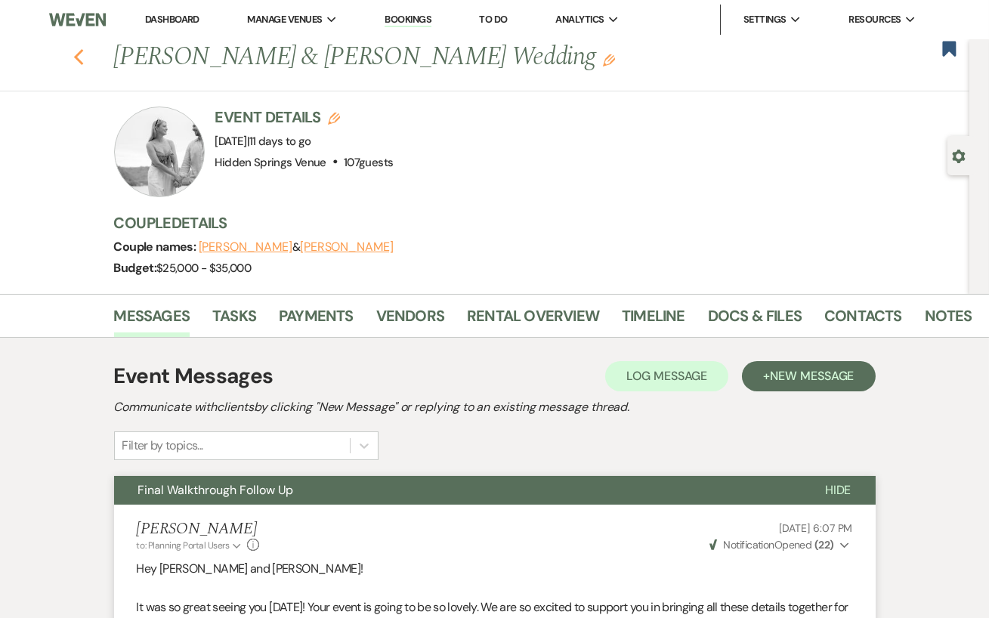
click at [80, 55] on icon "Previous" at bounding box center [78, 57] width 11 height 18
